Goal: Transaction & Acquisition: Purchase product/service

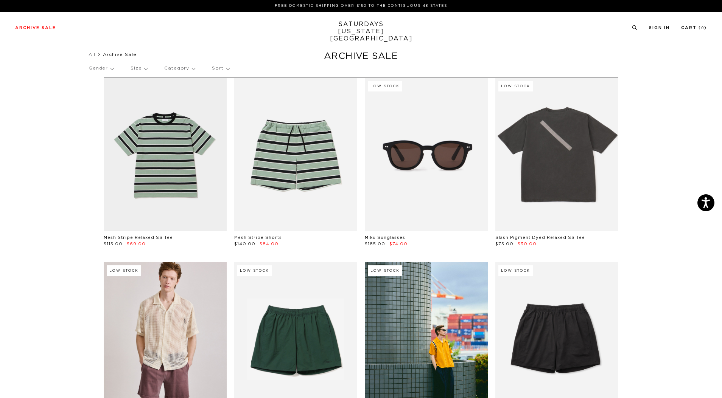
click at [229, 70] on div "Gender Size Category Sort" at bounding box center [361, 68] width 545 height 17
click at [214, 70] on p "Sort" at bounding box center [220, 68] width 17 height 17
click at [234, 114] on p "Price (Lowest-highest)" at bounding box center [241, 114] width 59 height 10
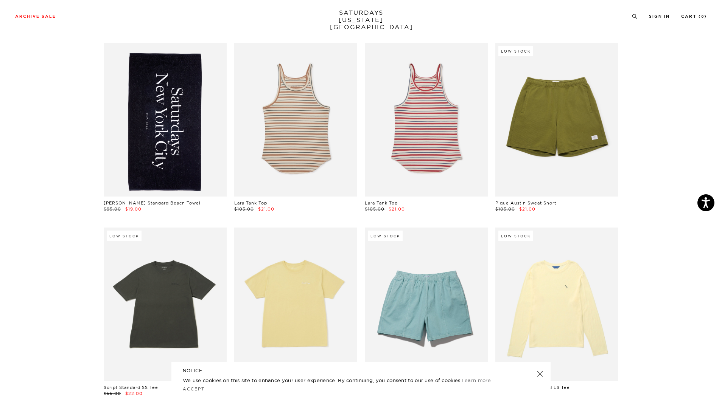
scroll to position [1740, 0]
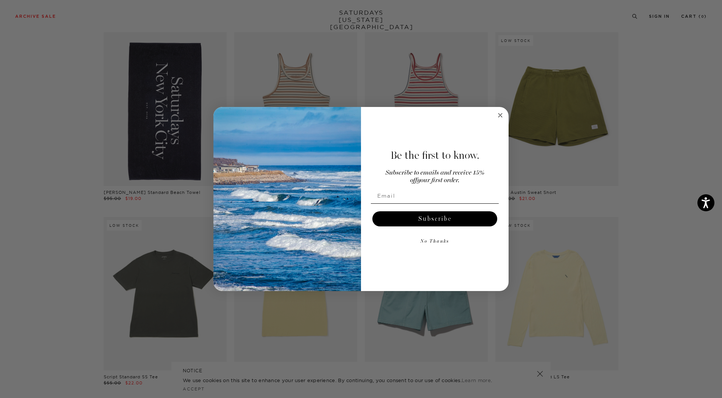
click at [499, 120] on circle "Close dialog" at bounding box center [500, 115] width 9 height 9
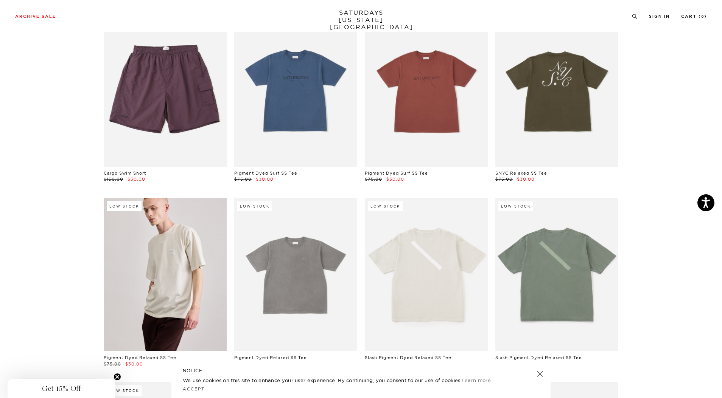
scroll to position [4540, 0]
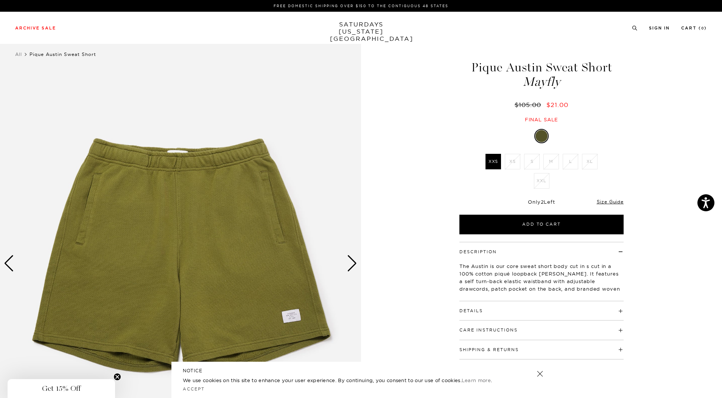
click at [355, 262] on div "Next slide" at bounding box center [352, 263] width 10 height 17
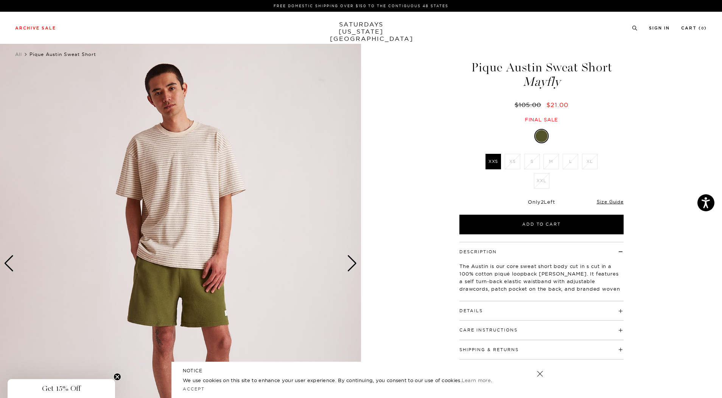
click at [355, 262] on div "Next slide" at bounding box center [352, 263] width 10 height 17
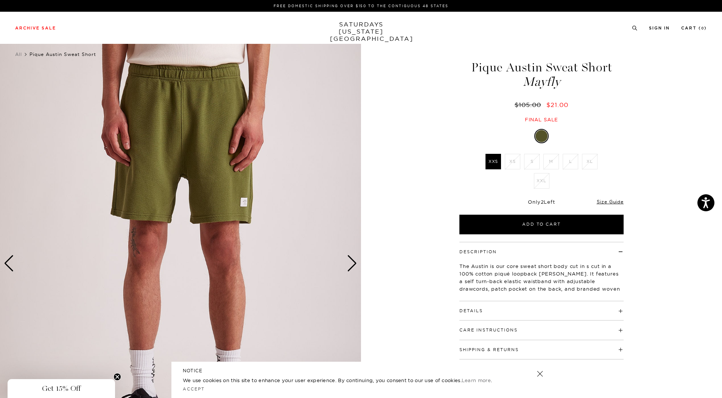
click at [355, 262] on div "Next slide" at bounding box center [352, 263] width 10 height 17
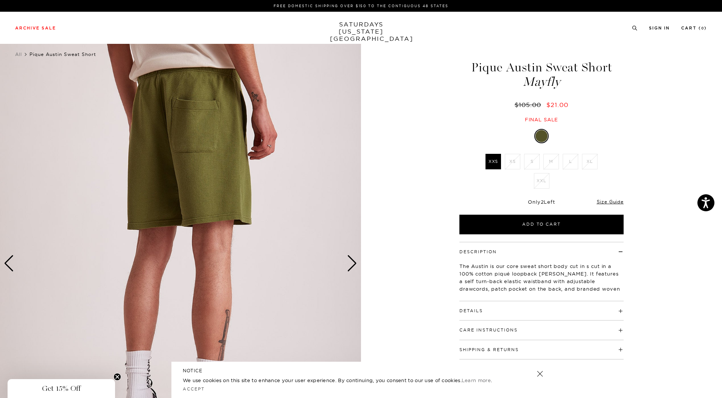
click at [357, 262] on img at bounding box center [180, 263] width 361 height 451
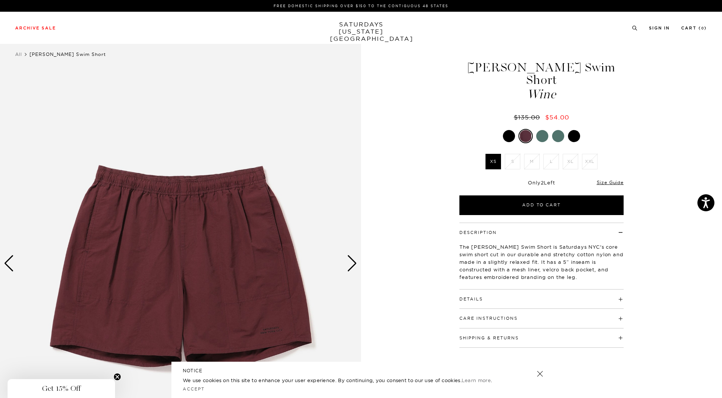
click at [541, 130] on div at bounding box center [542, 136] width 12 height 12
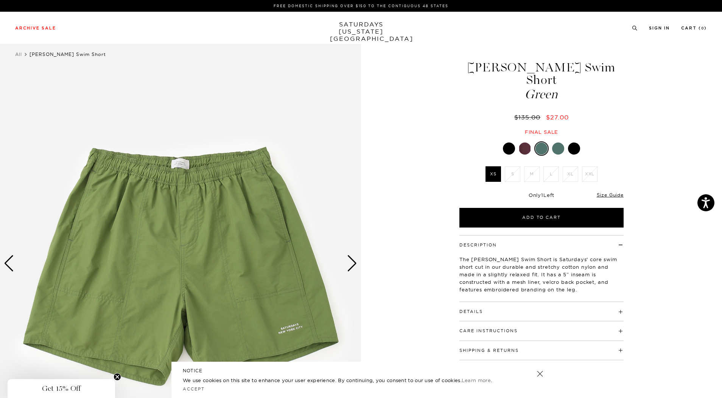
click at [562, 143] on div at bounding box center [558, 149] width 12 height 12
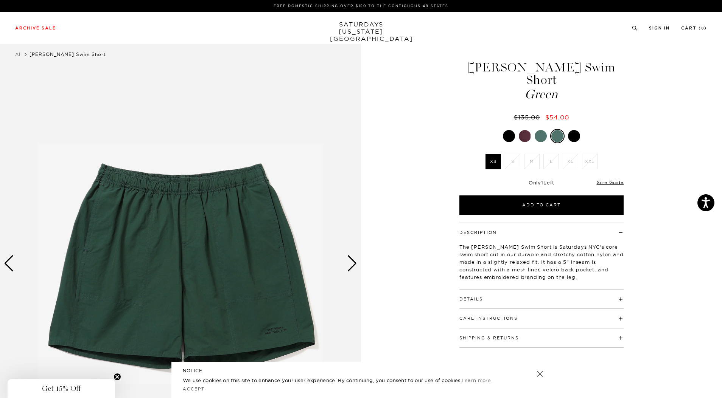
click at [568, 129] on div at bounding box center [541, 136] width 164 height 14
click at [571, 130] on div at bounding box center [574, 136] width 12 height 12
